Goal: Transaction & Acquisition: Purchase product/service

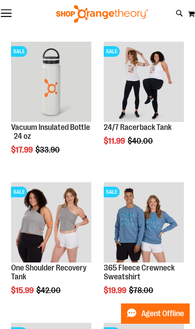
scroll to position [115, 0]
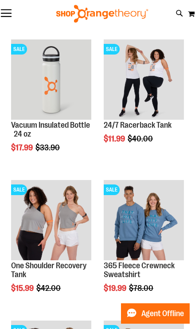
click at [161, 105] on img "product" at bounding box center [144, 79] width 80 height 80
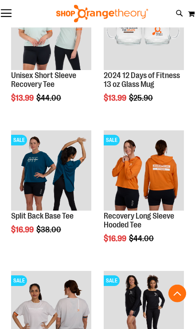
scroll to position [586, 0]
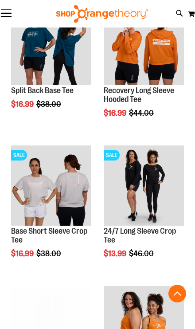
scroll to position [711, 0]
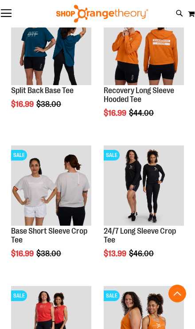
click at [157, 194] on img "product" at bounding box center [144, 185] width 80 height 80
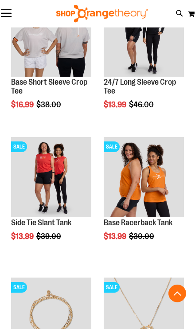
scroll to position [861, 0]
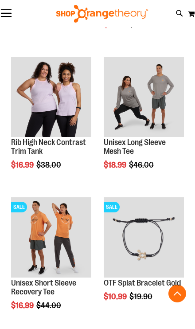
scroll to position [1220, 0]
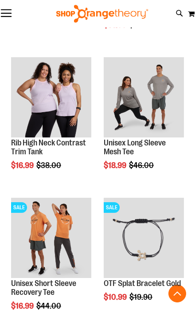
click at [11, 15] on button "Toggle Nav" at bounding box center [6, 13] width 12 height 9
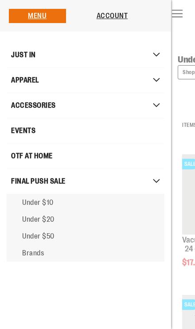
click at [50, 238] on span "Under $50" at bounding box center [38, 236] width 32 height 8
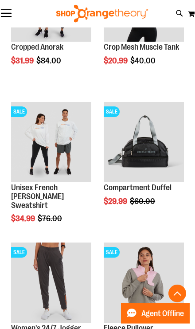
scroll to position [474, 0]
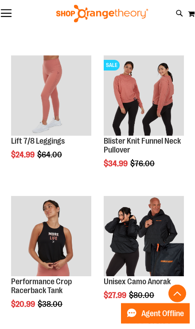
scroll to position [1363, 0]
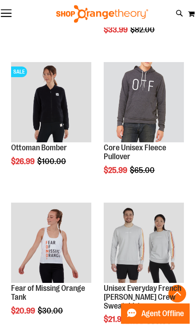
scroll to position [2339, 0]
